Goal: Information Seeking & Learning: Learn about a topic

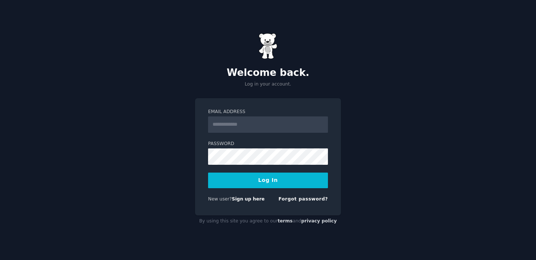
click at [229, 121] on input "Email Address" at bounding box center [268, 125] width 120 height 16
type input "**********"
click at [269, 188] on button "Log In" at bounding box center [268, 181] width 120 height 16
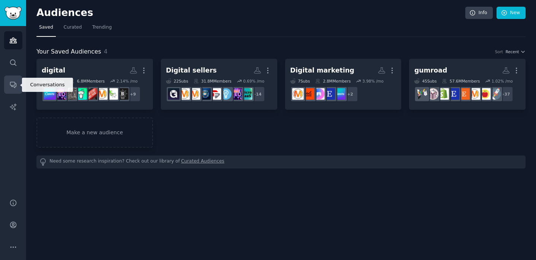
click at [15, 86] on icon "Sidebar" at bounding box center [13, 85] width 8 height 8
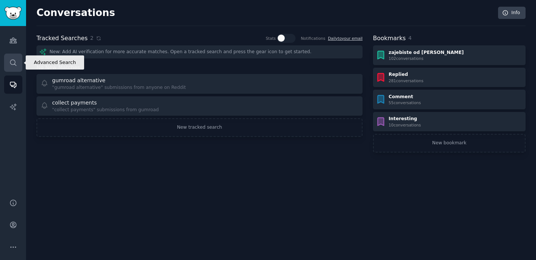
click at [9, 63] on icon "Sidebar" at bounding box center [13, 63] width 8 height 8
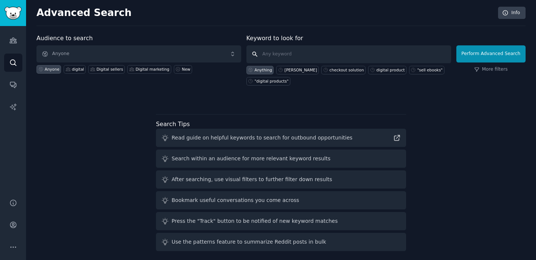
click at [270, 51] on input "text" at bounding box center [349, 54] width 205 height 18
paste input "abandoned cart"
type input "abandoned cart"
click button "Perform Advanced Search" at bounding box center [491, 53] width 69 height 17
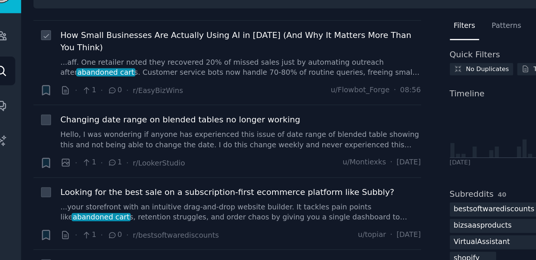
scroll to position [58, 0]
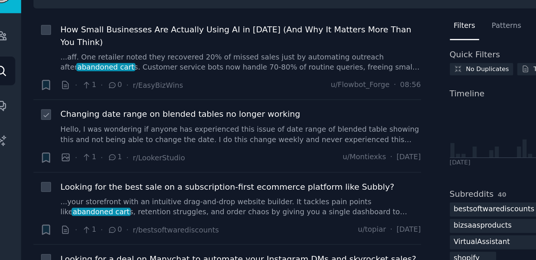
click at [100, 101] on link "Hello, I was wondering if anyone has experienced this issue of date range of bl…" at bounding box center [165, 103] width 229 height 13
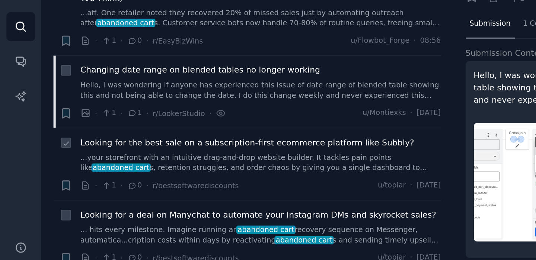
click at [177, 147] on link "...your storefront with an intuitive drag-and-drop website builder. It tackles …" at bounding box center [165, 149] width 229 height 13
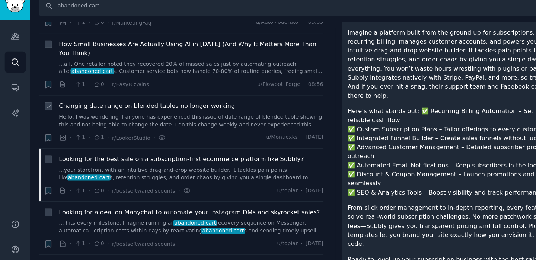
scroll to position [45, 0]
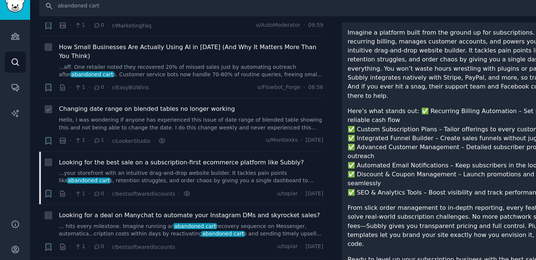
click at [131, 109] on div "Changing date range on blended tables no longer working Hello, I was wondering …" at bounding box center [165, 110] width 229 height 23
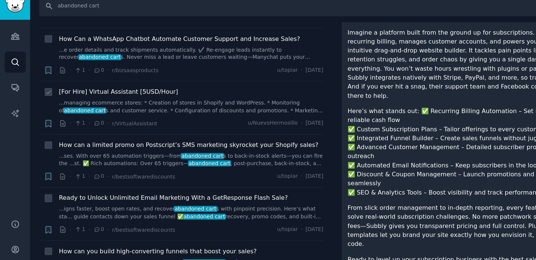
scroll to position [0, 0]
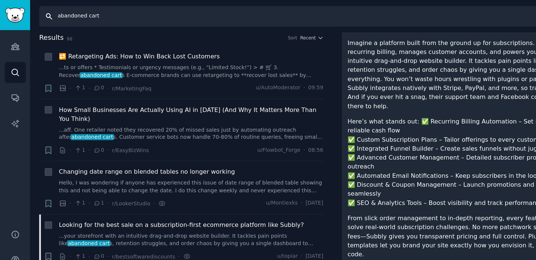
click at [68, 19] on input "abandoned cart" at bounding box center [264, 14] width 460 height 18
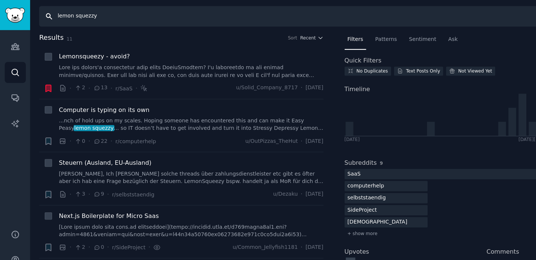
click at [73, 15] on input "lemon squezzy" at bounding box center [264, 14] width 460 height 18
paste input "digital checkout"
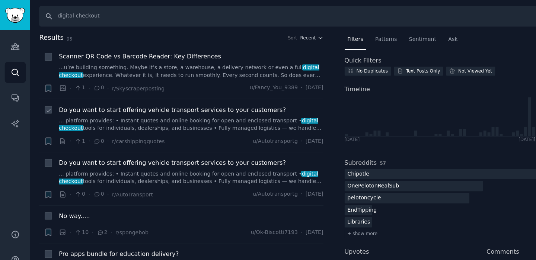
click at [123, 105] on link "... platform provides: • Instant quotes and online booking for open and enclose…" at bounding box center [165, 108] width 229 height 13
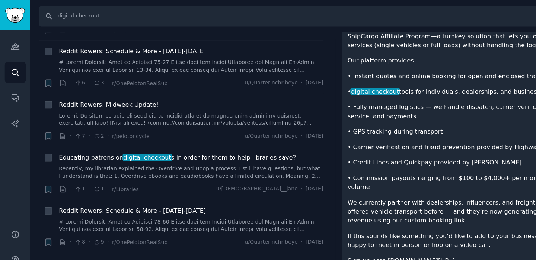
scroll to position [935, 0]
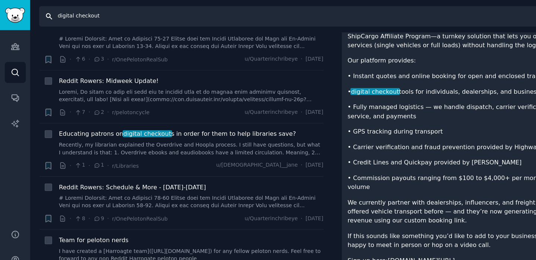
click at [75, 9] on input "digital checkout" at bounding box center [264, 14] width 460 height 18
paste input "payhip"
type input "payhip"
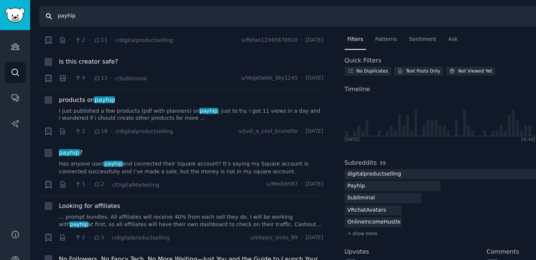
scroll to position [153, 0]
click at [110, 94] on link "I just published a few products (pdf with planners) on payhip , just to try. i …" at bounding box center [165, 99] width 229 height 13
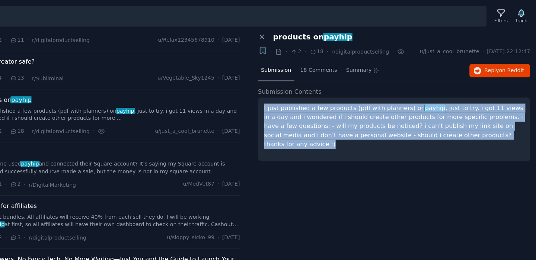
drag, startPoint x: 513, startPoint y: 119, endPoint x: 300, endPoint y: 95, distance: 214.4
click at [300, 95] on div "I just published a few products (pdf with planners) on payhip , just to try. i …" at bounding box center [414, 112] width 236 height 55
copy p "I just published a few products (pdf with planners) on payhip , just to try. i …"
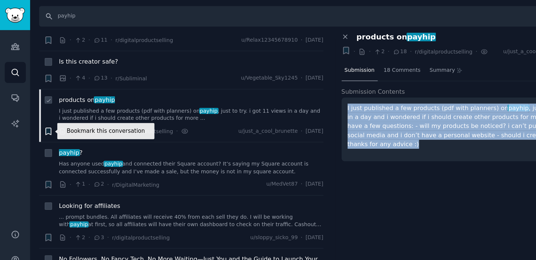
click at [42, 112] on icon "button" at bounding box center [41, 114] width 4 height 6
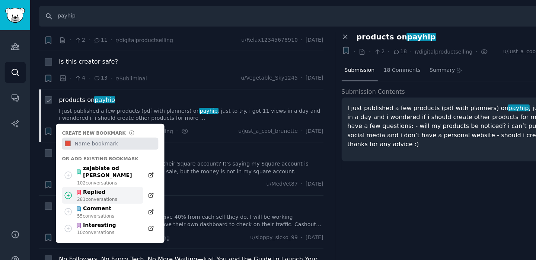
click at [58, 165] on icon at bounding box center [59, 169] width 8 height 8
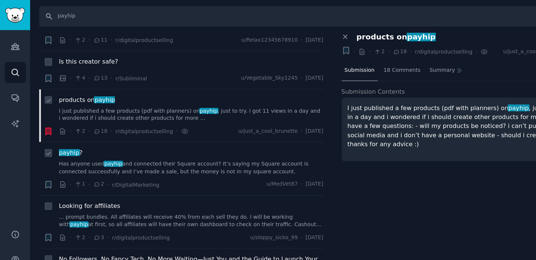
click at [166, 144] on link "Has anyone used payhip and connected their Square account? It’s saying my Squar…" at bounding box center [165, 145] width 229 height 13
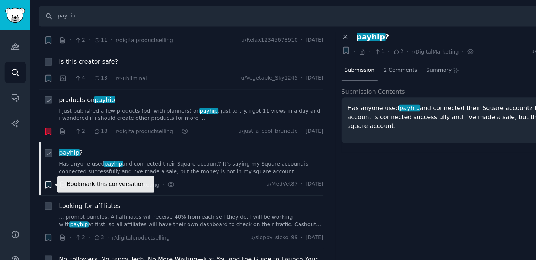
click at [42, 159] on icon "button" at bounding box center [41, 160] width 4 height 6
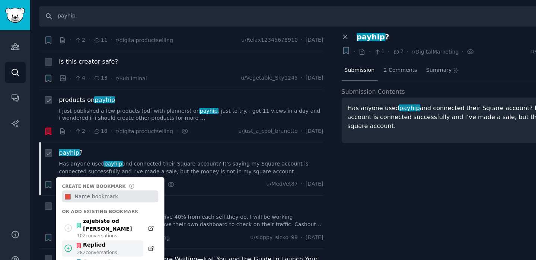
click at [60, 211] on icon at bounding box center [59, 215] width 8 height 8
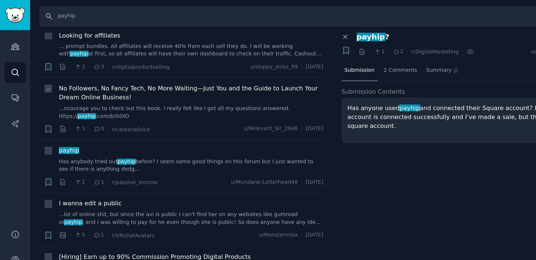
scroll to position [304, 0]
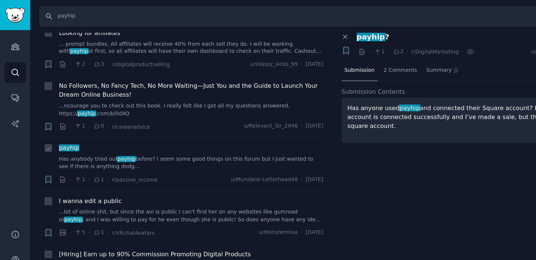
click at [158, 142] on link "Has anybody tried out payhip before? I seem some good things on this forum but …" at bounding box center [165, 141] width 229 height 13
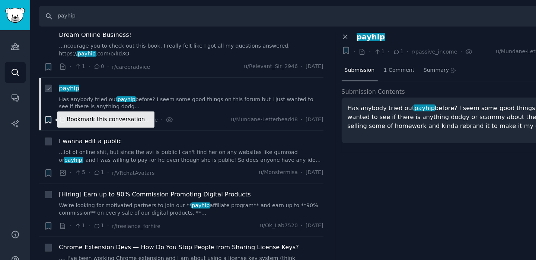
click at [44, 102] on icon "button" at bounding box center [41, 104] width 4 height 6
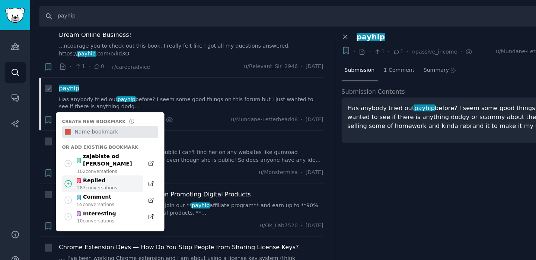
click at [58, 155] on icon at bounding box center [59, 159] width 8 height 8
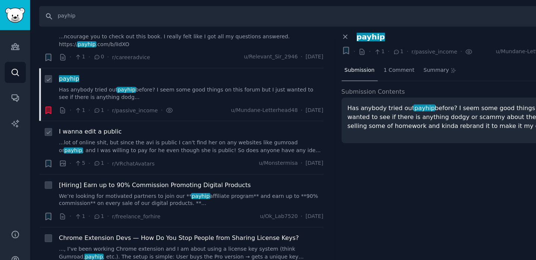
scroll to position [363, 0]
click at [160, 128] on link "...lot of online shit, but since the avi is public I can't find her on any webs…" at bounding box center [165, 127] width 229 height 13
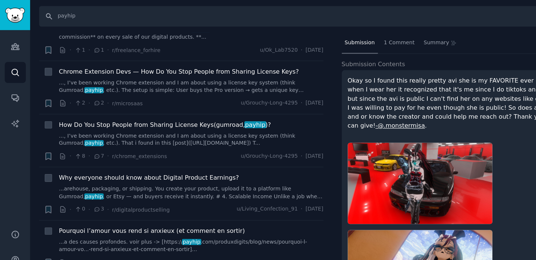
scroll to position [514, 0]
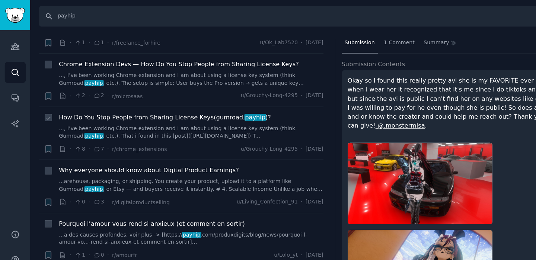
click at [114, 110] on link "..., I’ve been working Chrome extension and I am about using a license key syst…" at bounding box center [165, 114] width 229 height 13
